Goal: Check status: Check status

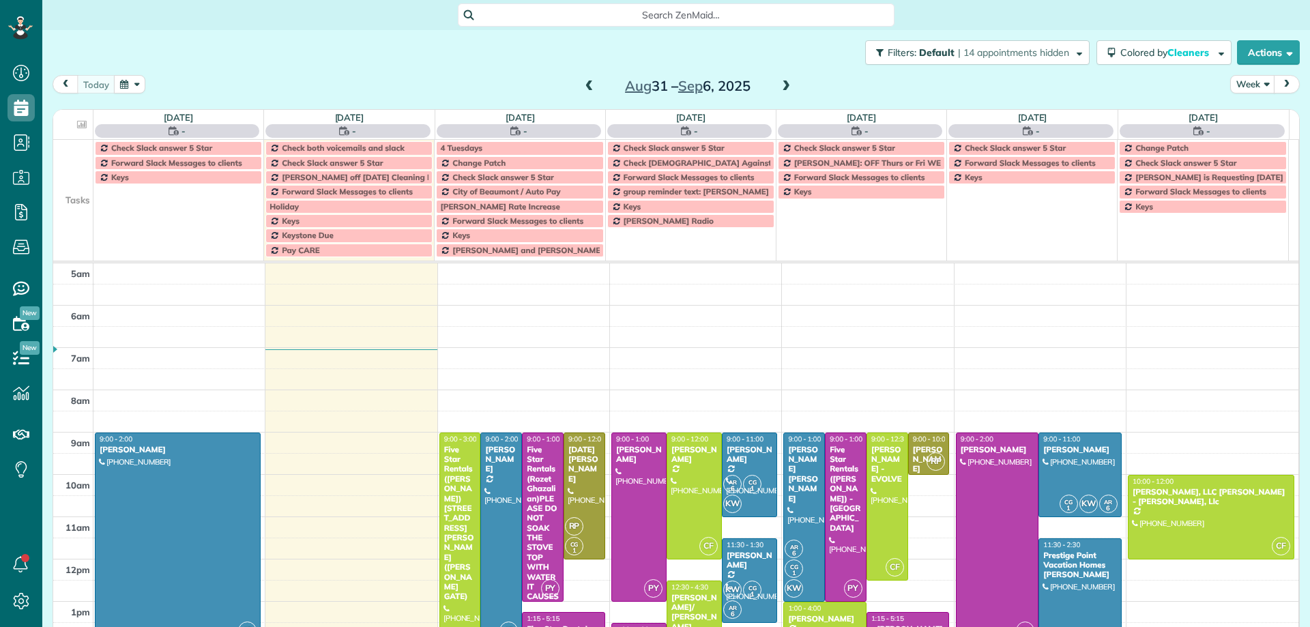
scroll to position [85, 0]
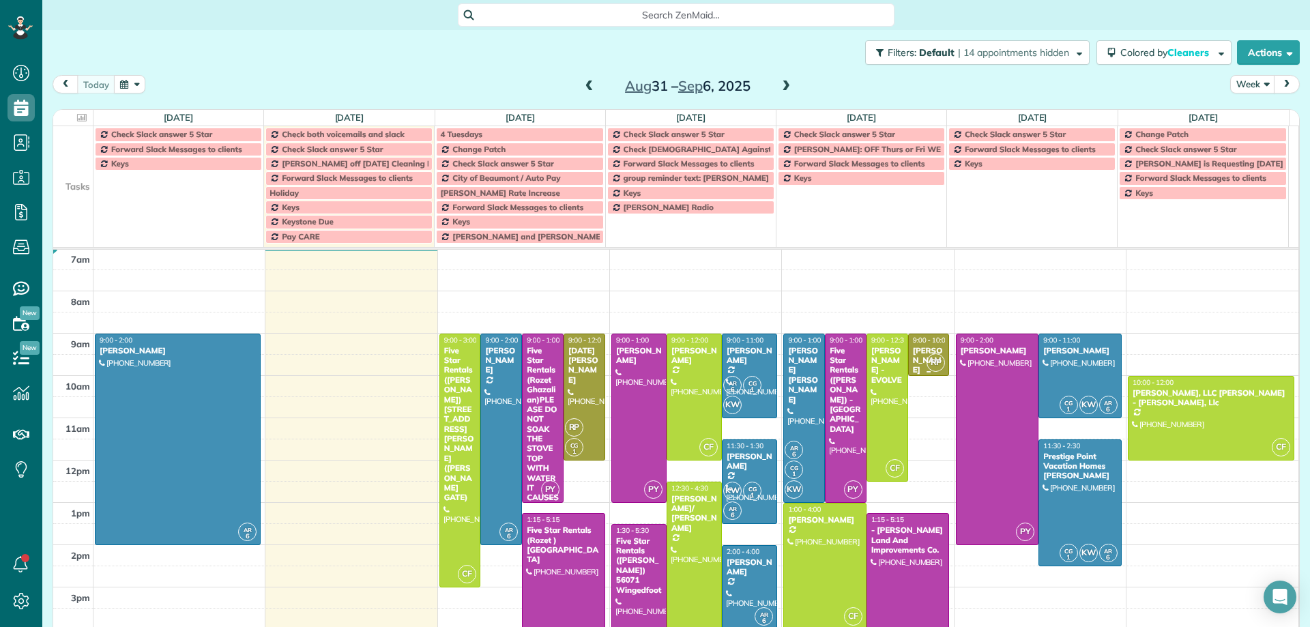
click at [926, 360] on div "RP" at bounding box center [936, 363] width 20 height 20
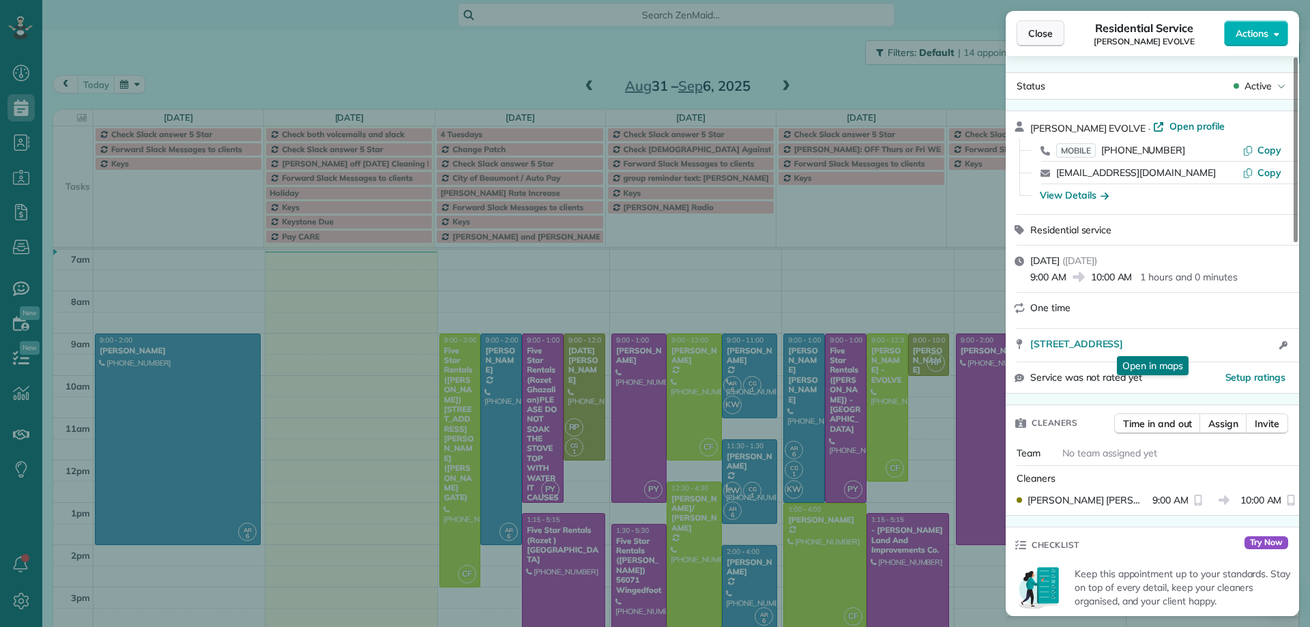
click at [1044, 35] on span "Close" at bounding box center [1041, 34] width 25 height 14
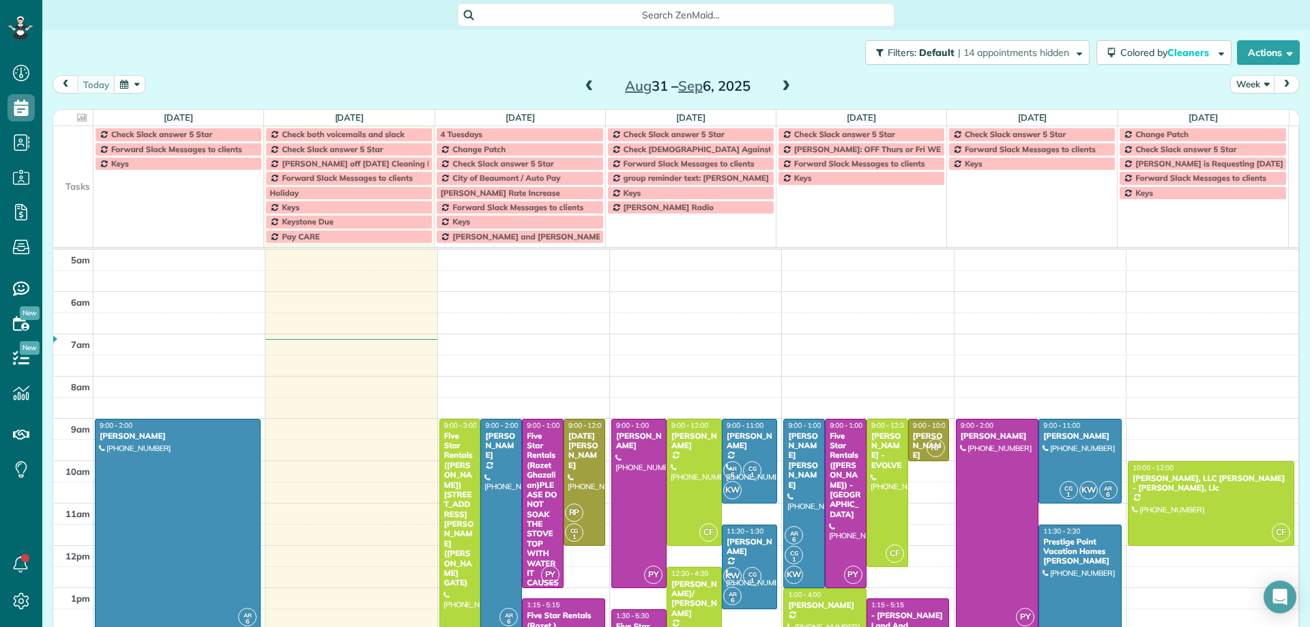
click at [585, 87] on span at bounding box center [589, 87] width 15 height 12
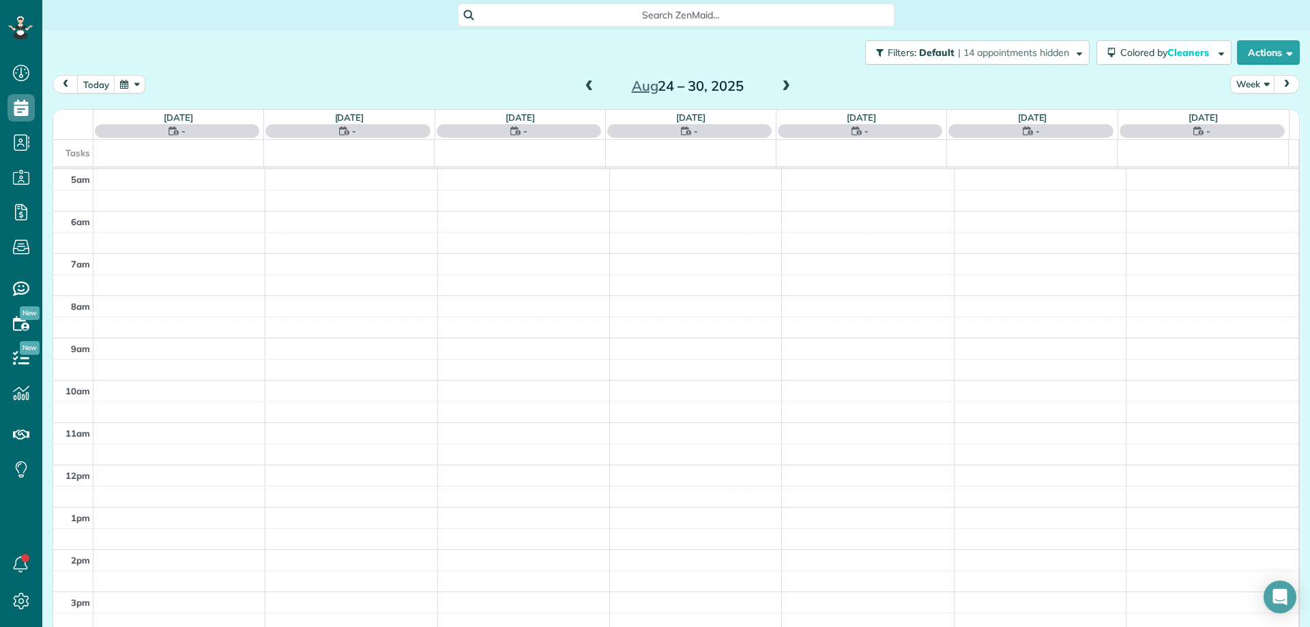
scroll to position [85, 0]
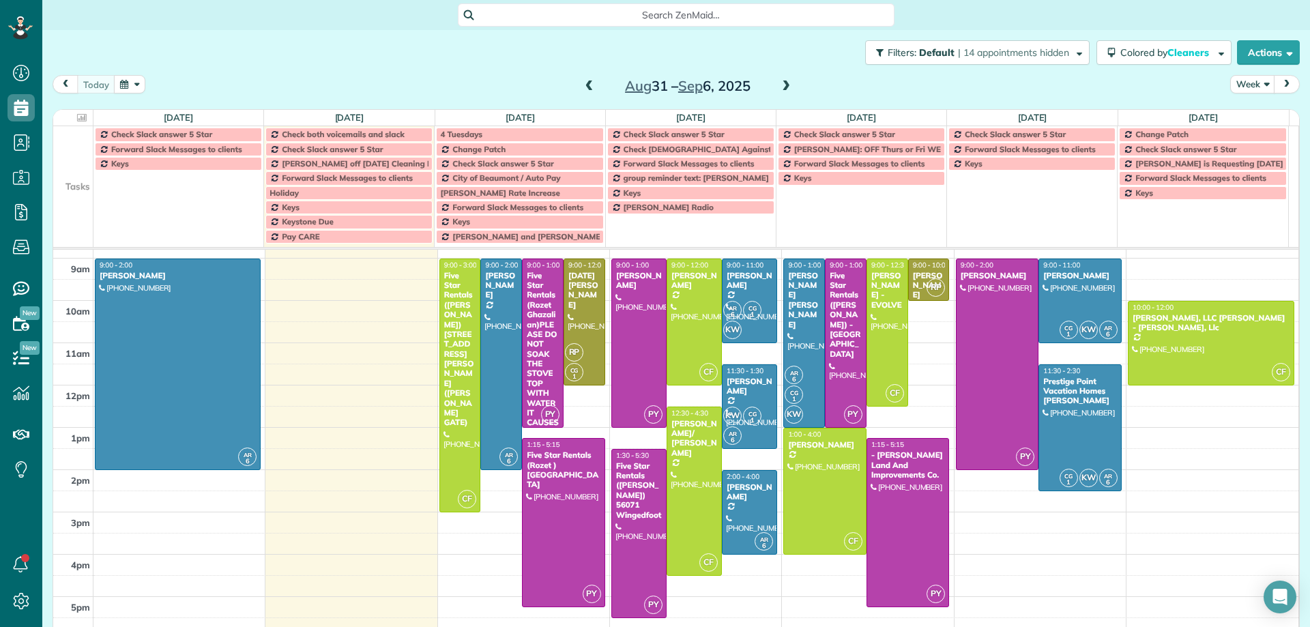
scroll to position [137, 0]
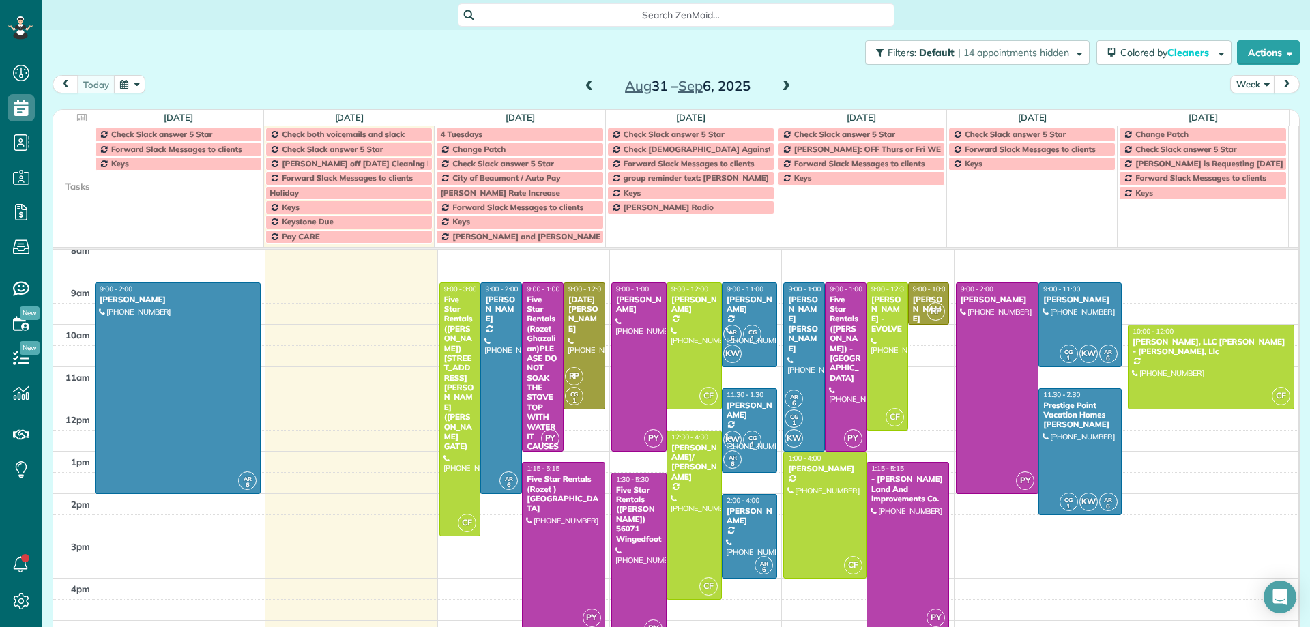
click at [783, 86] on span at bounding box center [786, 87] width 15 height 12
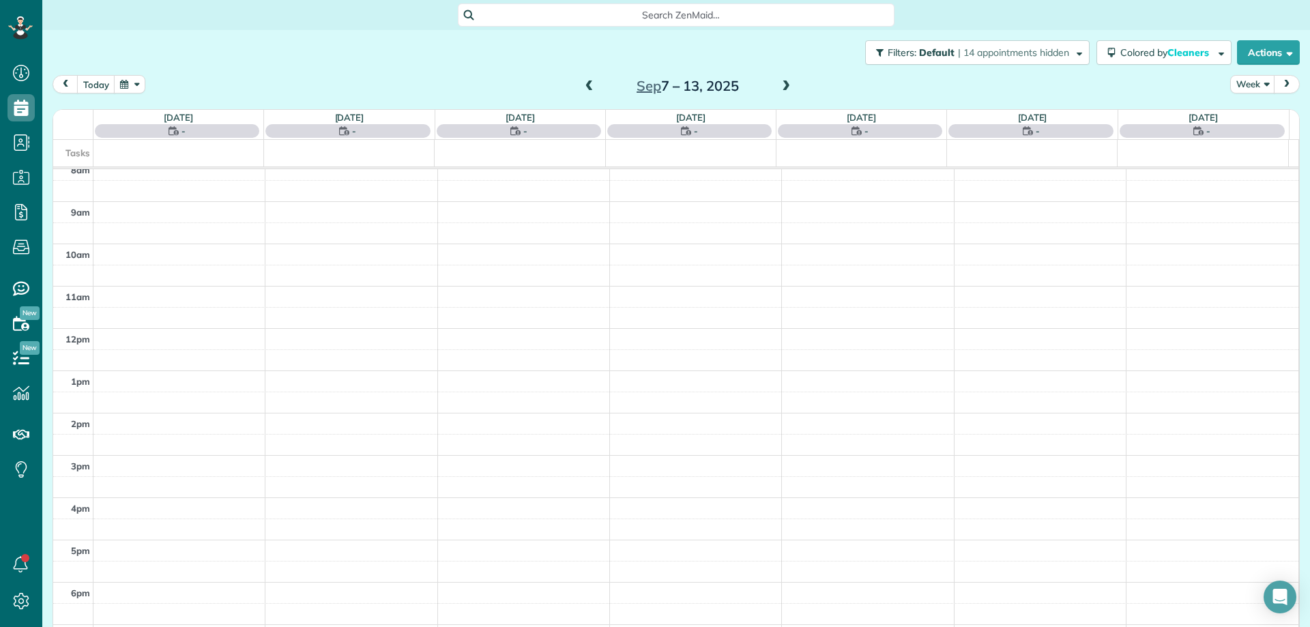
scroll to position [85, 0]
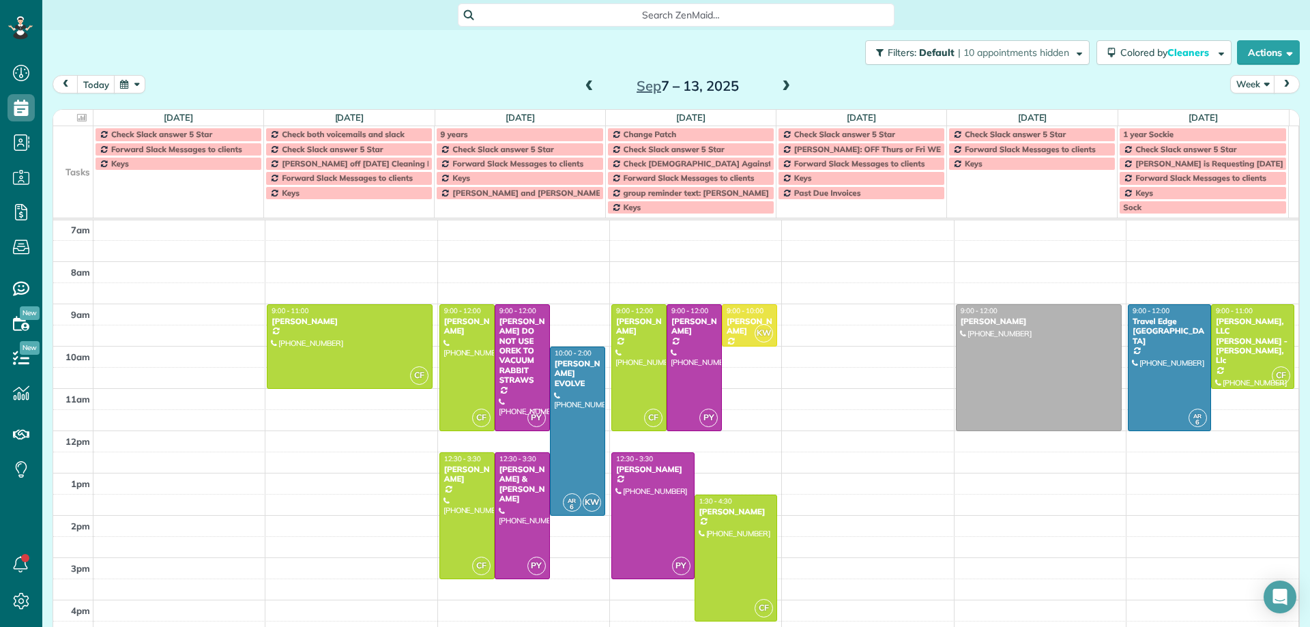
click at [783, 86] on span at bounding box center [786, 87] width 15 height 12
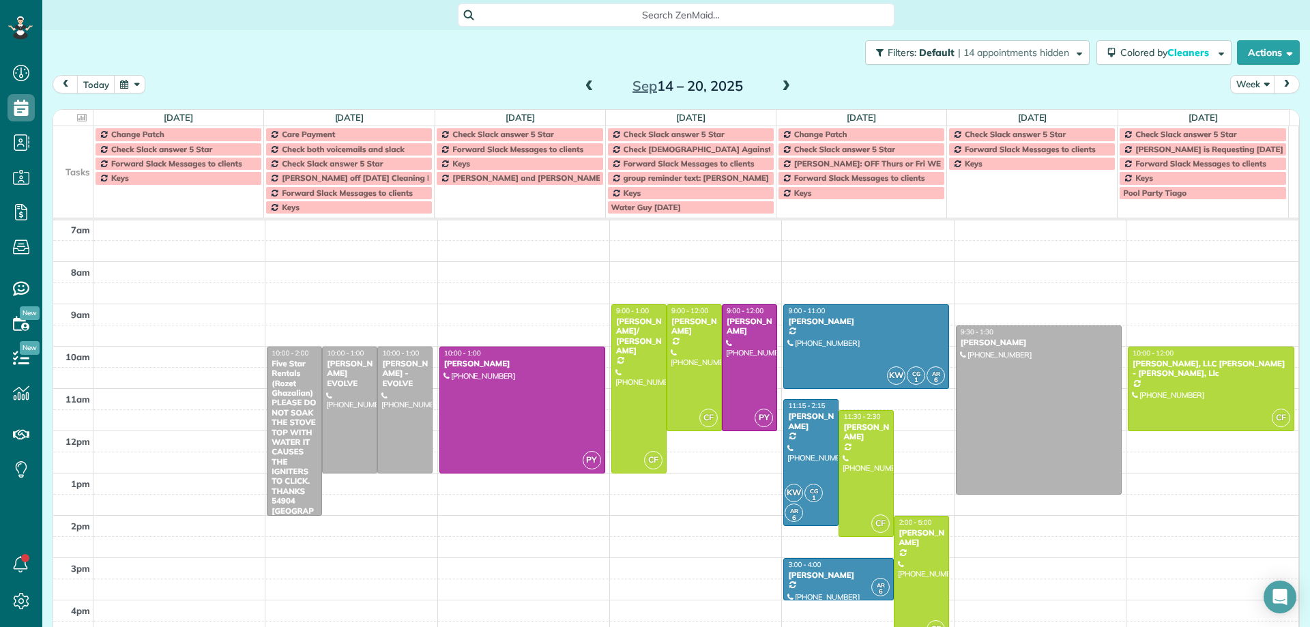
click at [783, 86] on span at bounding box center [786, 87] width 15 height 12
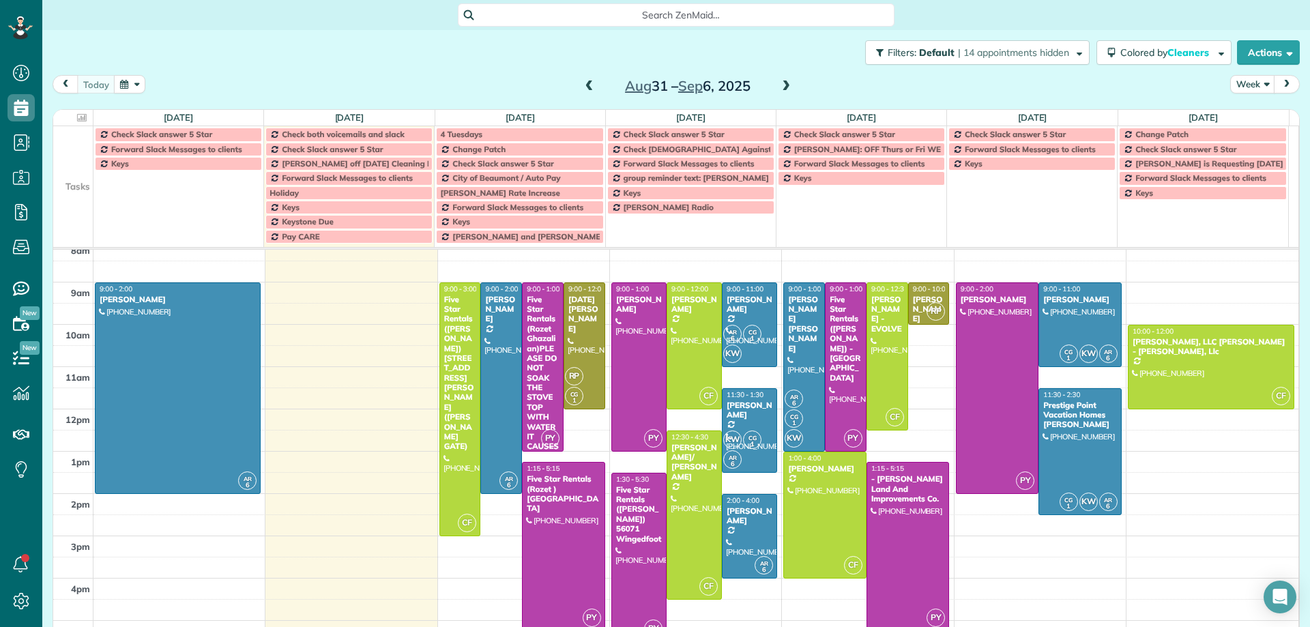
scroll to position [68, 0]
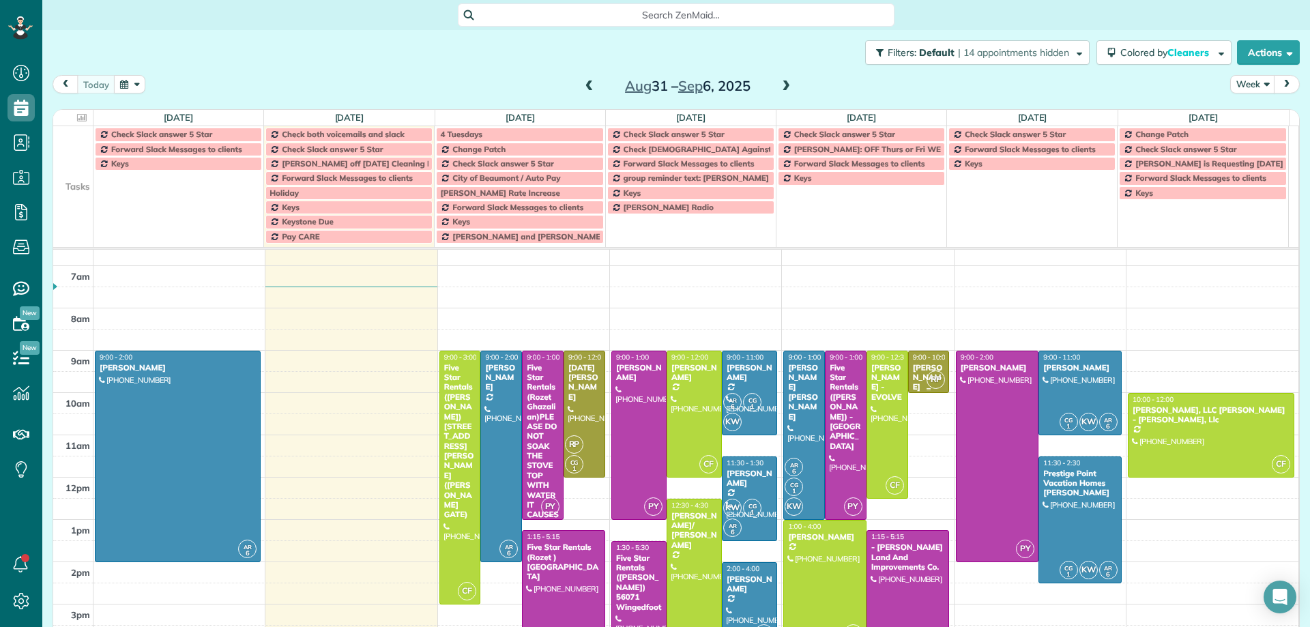
click at [926, 371] on div "RP" at bounding box center [936, 380] width 20 height 20
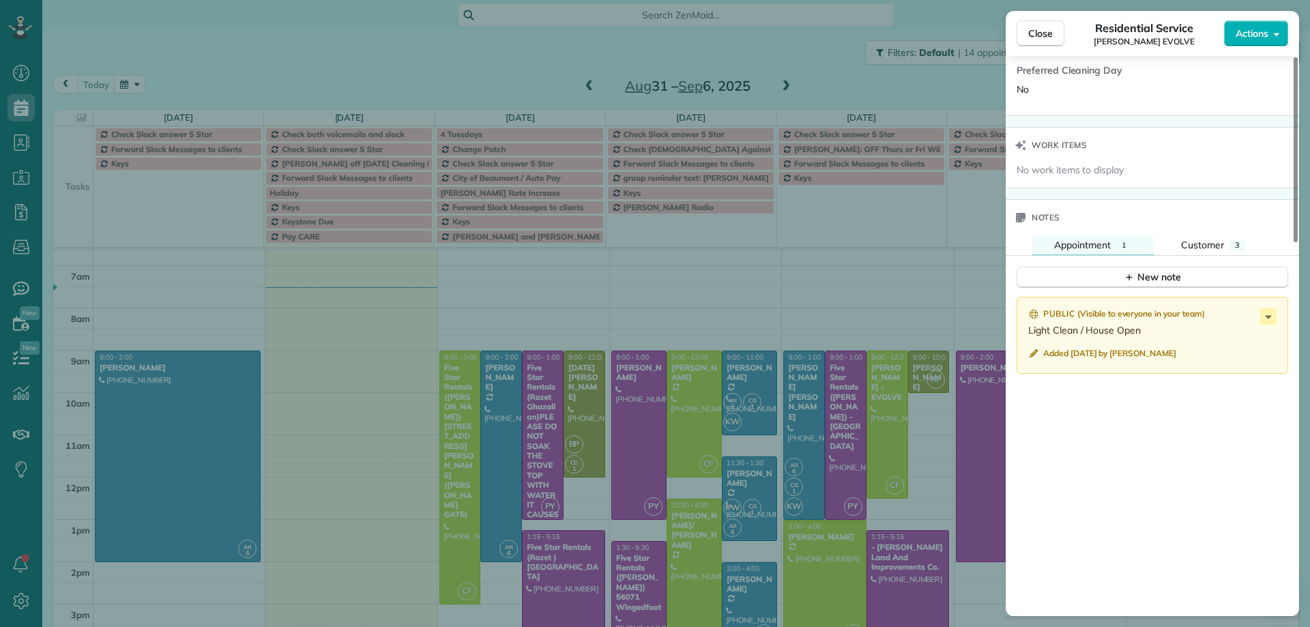
scroll to position [992, 0]
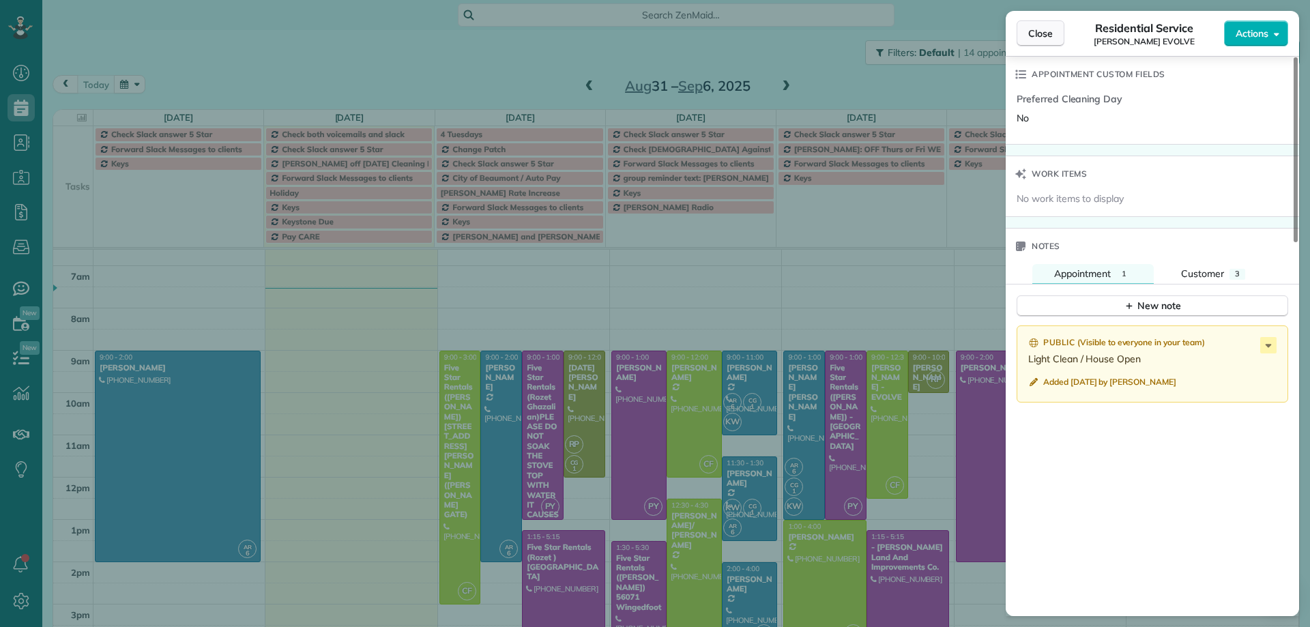
click at [1048, 36] on span "Close" at bounding box center [1041, 34] width 25 height 14
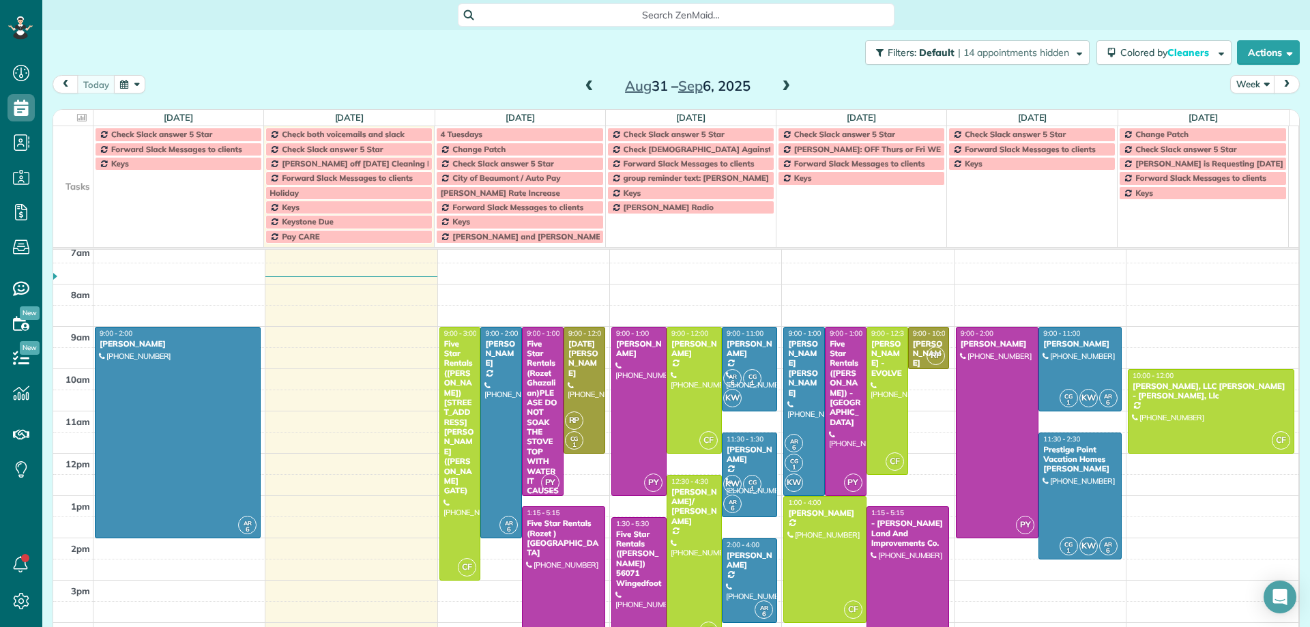
scroll to position [38, 0]
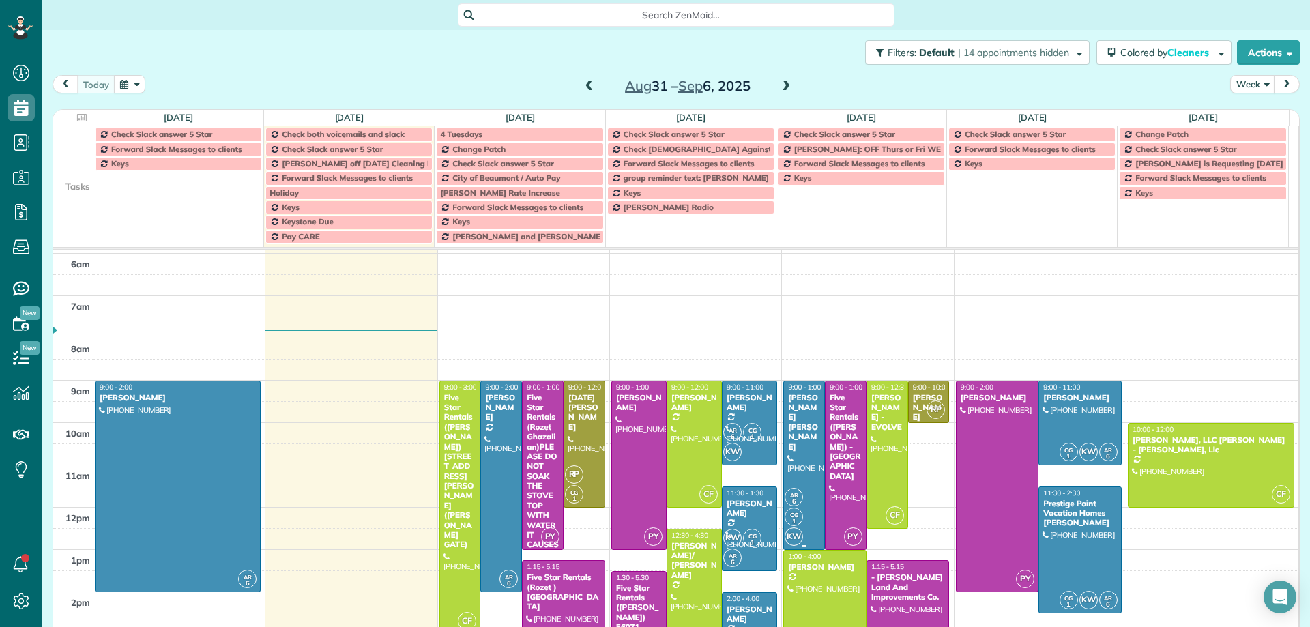
click at [790, 475] on div at bounding box center [804, 466] width 40 height 168
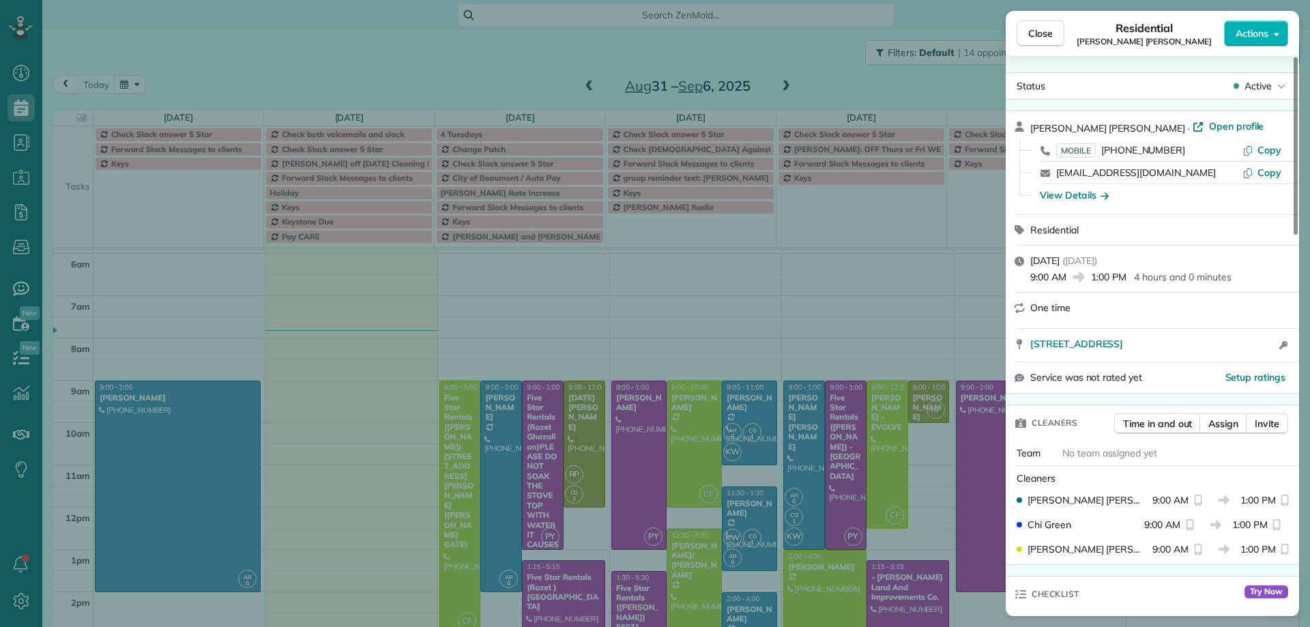
drag, startPoint x: 1037, startPoint y: 33, endPoint x: 1020, endPoint y: 69, distance: 40.3
click at [1038, 33] on span "Close" at bounding box center [1041, 34] width 25 height 14
